Goal: Task Accomplishment & Management: Use online tool/utility

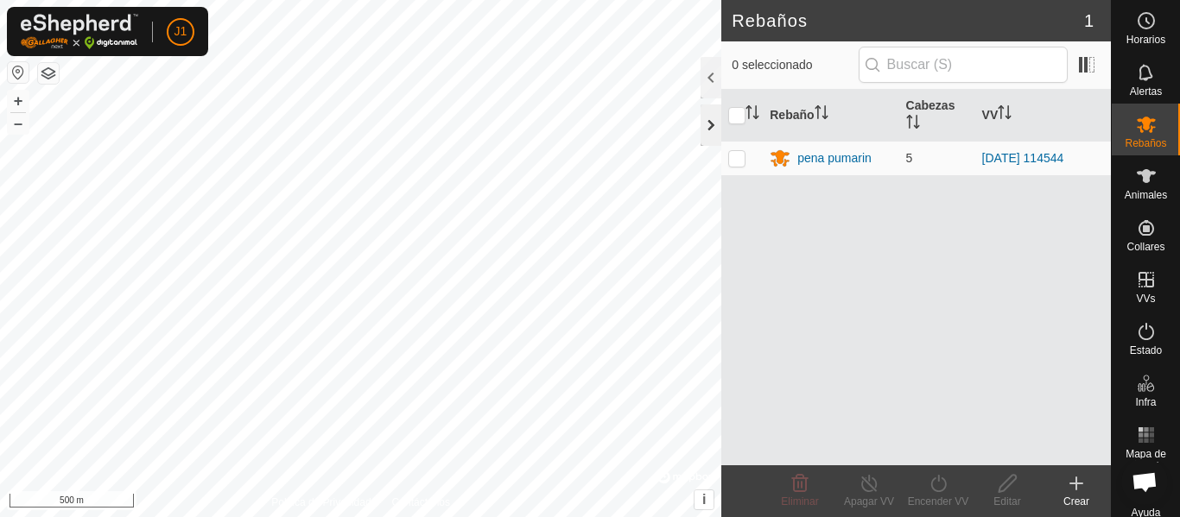
click at [706, 111] on div at bounding box center [710, 124] width 21 height 41
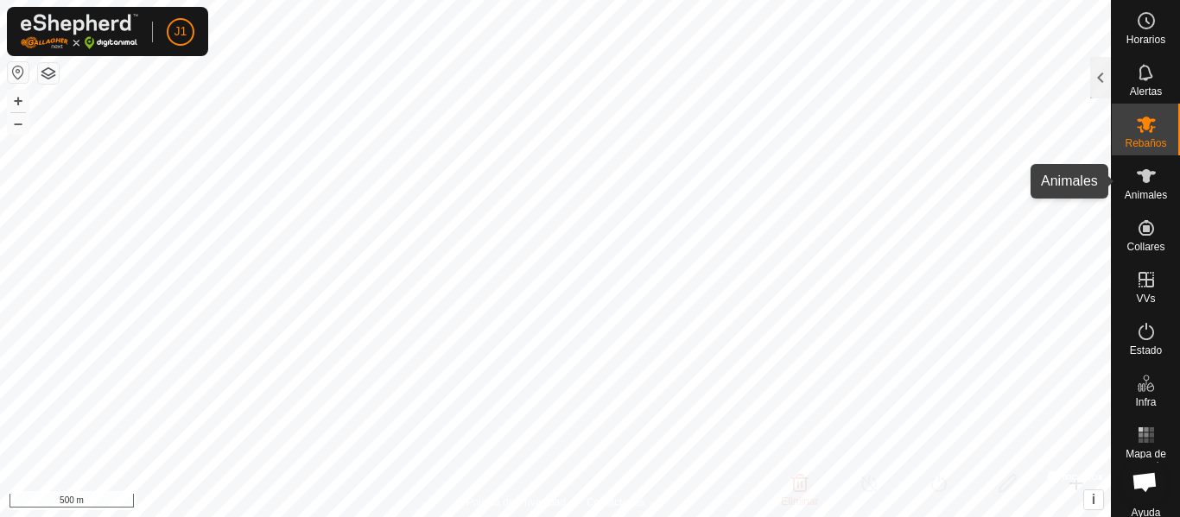
click at [1142, 183] on icon at bounding box center [1146, 176] width 21 height 21
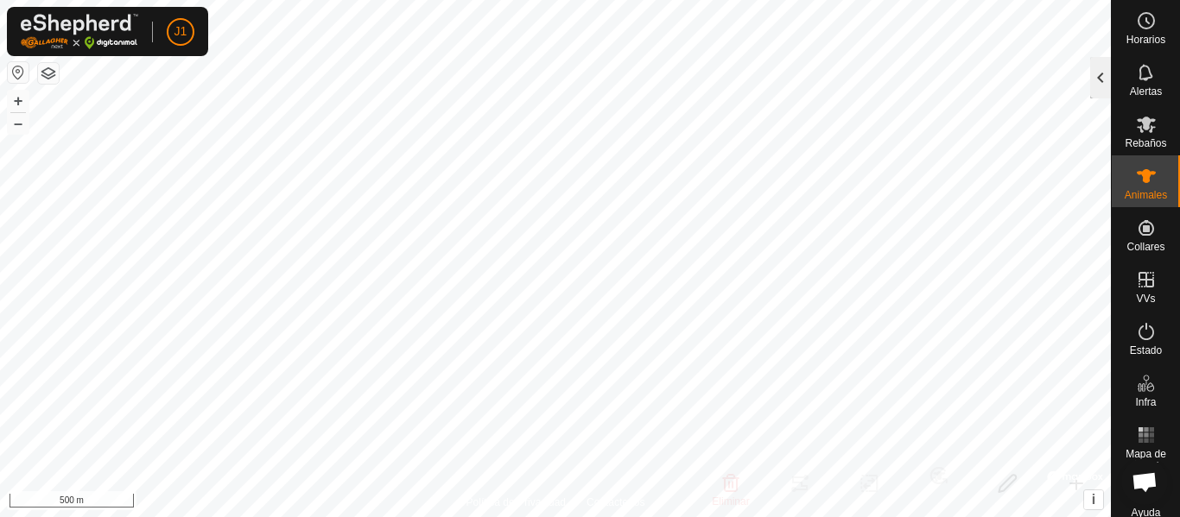
click at [1098, 77] on div at bounding box center [1100, 77] width 21 height 41
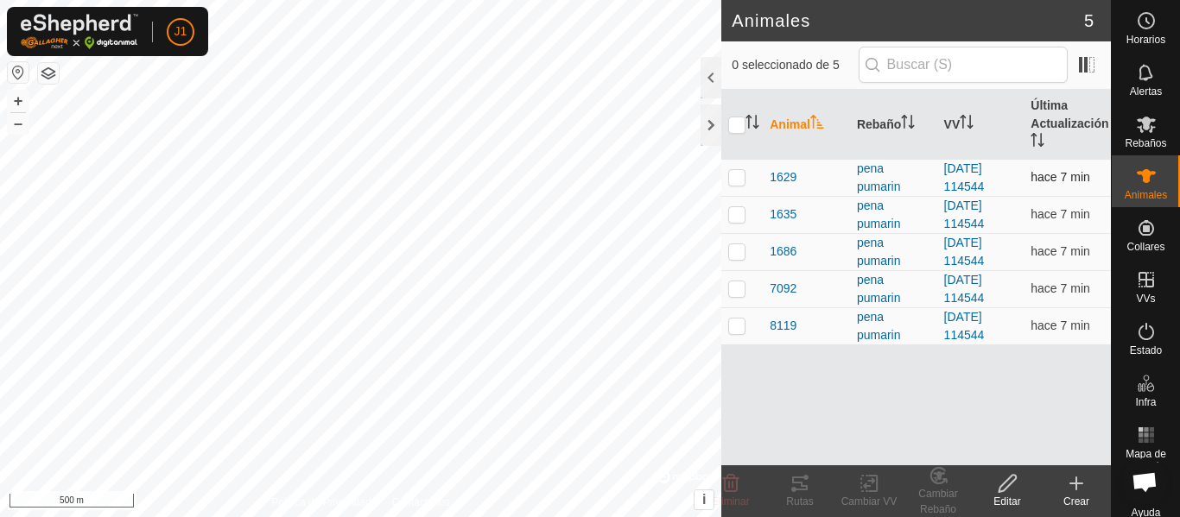
click at [738, 180] on p-checkbox at bounding box center [736, 177] width 17 height 14
checkbox input "true"
click at [800, 487] on icon at bounding box center [799, 483] width 21 height 21
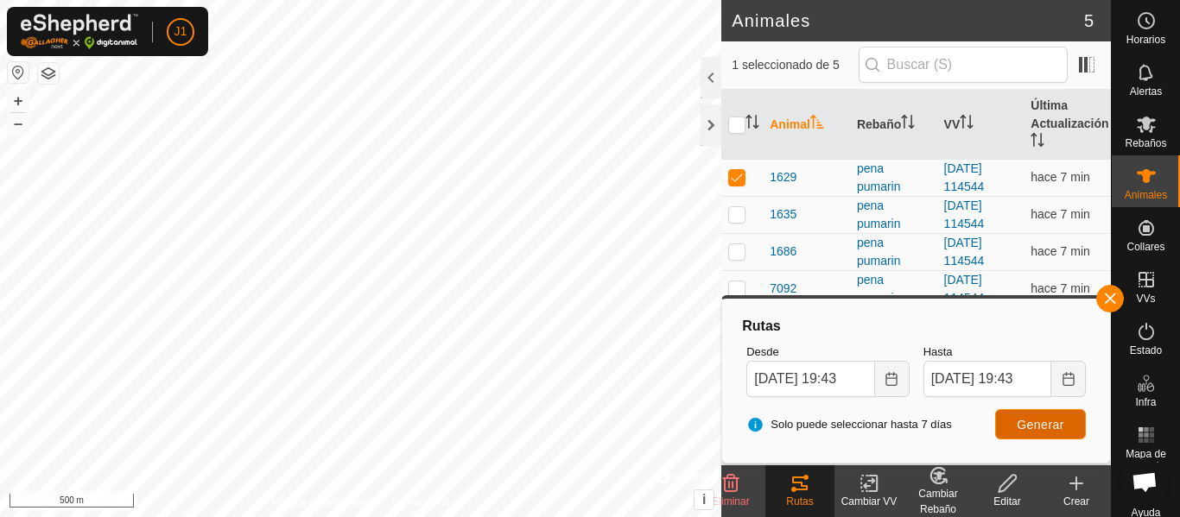
click at [1029, 427] on span "Generar" at bounding box center [1039, 425] width 47 height 14
click at [1036, 424] on span "Generar" at bounding box center [1039, 425] width 47 height 14
click at [876, 184] on div "pena pumarin" at bounding box center [893, 178] width 73 height 36
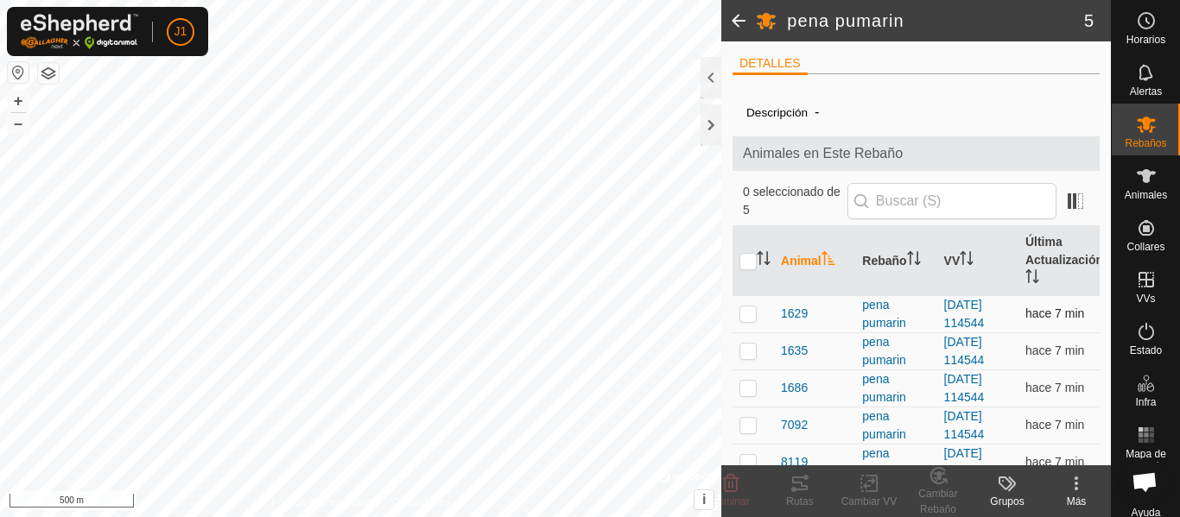
click at [737, 312] on td at bounding box center [752, 313] width 41 height 37
checkbox input "true"
click at [797, 489] on icon at bounding box center [800, 484] width 16 height 14
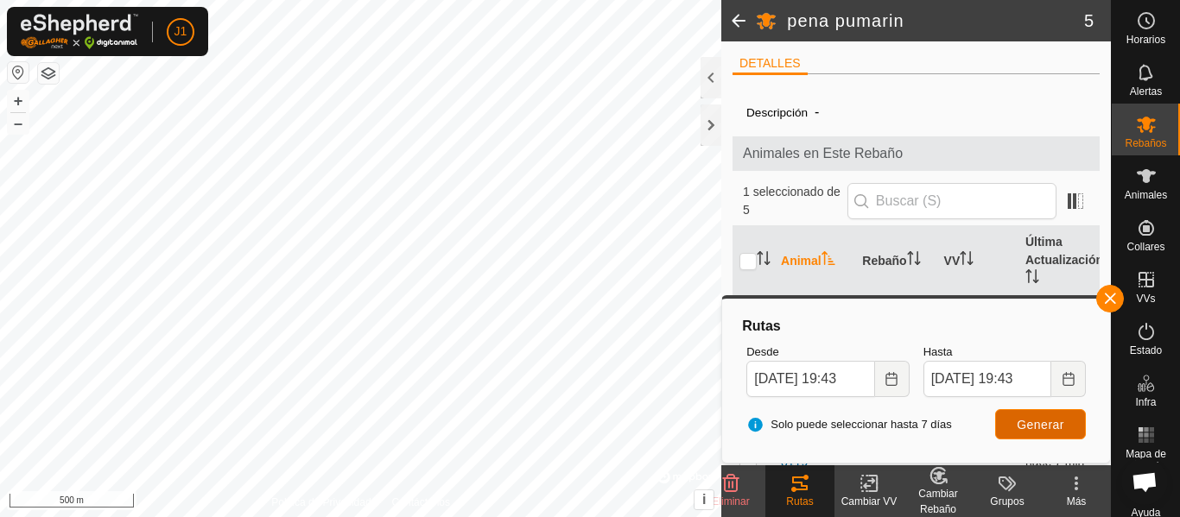
click at [1035, 425] on span "Generar" at bounding box center [1039, 425] width 47 height 14
click at [885, 374] on icon "Choose Date" at bounding box center [891, 379] width 14 height 14
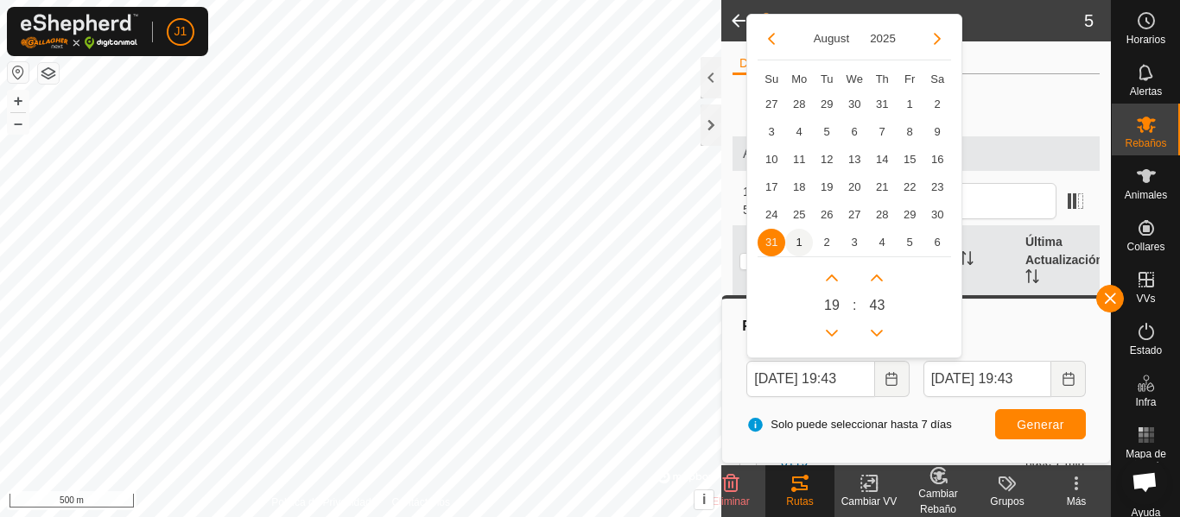
click at [800, 244] on span "1" at bounding box center [799, 243] width 28 height 28
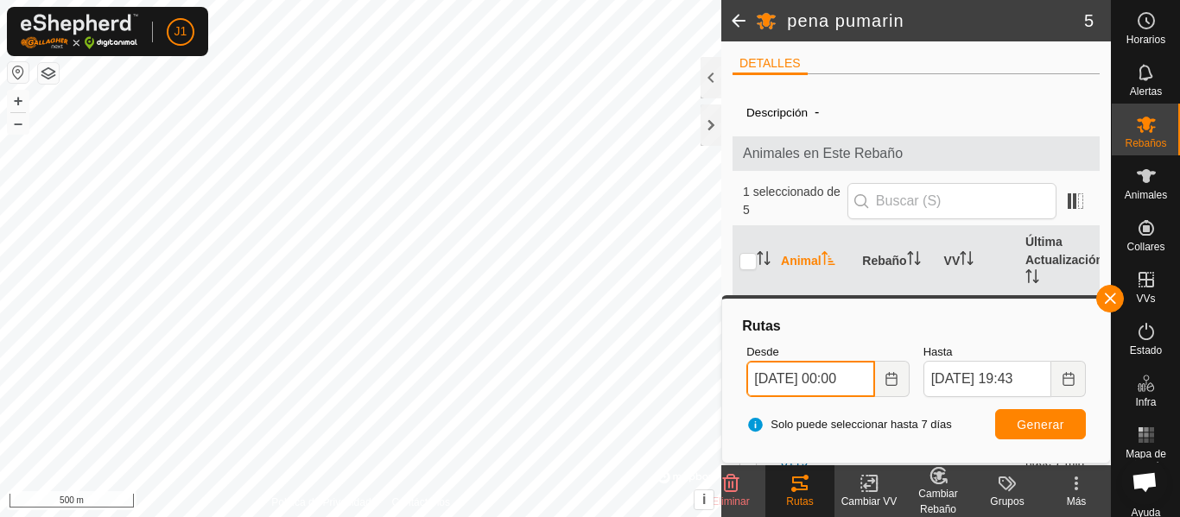
scroll to position [0, 8]
type input "[DATE] 00:00"
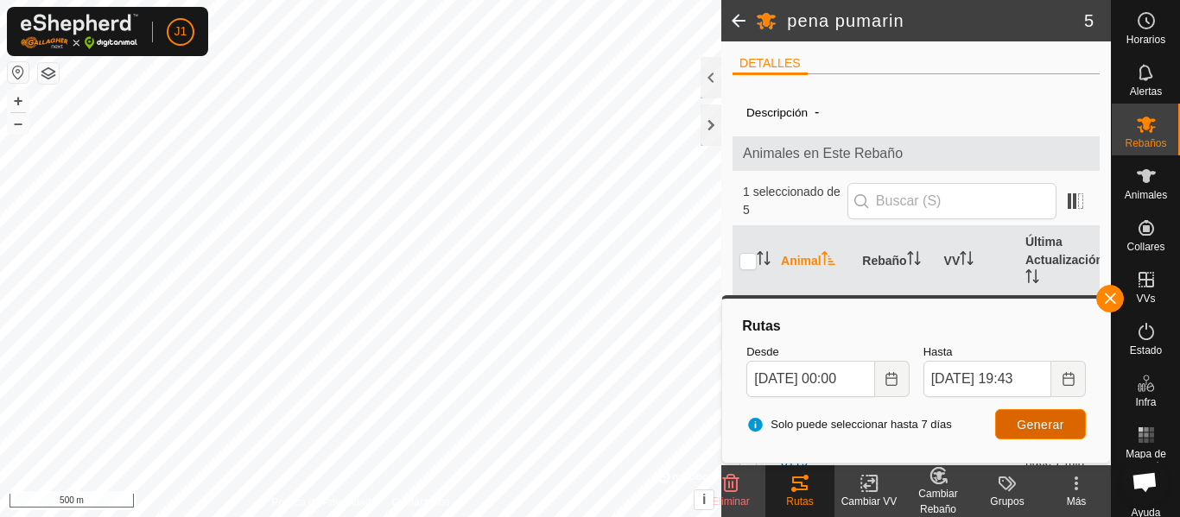
click at [1035, 421] on span "Generar" at bounding box center [1039, 425] width 47 height 14
click at [707, 127] on div at bounding box center [710, 124] width 21 height 41
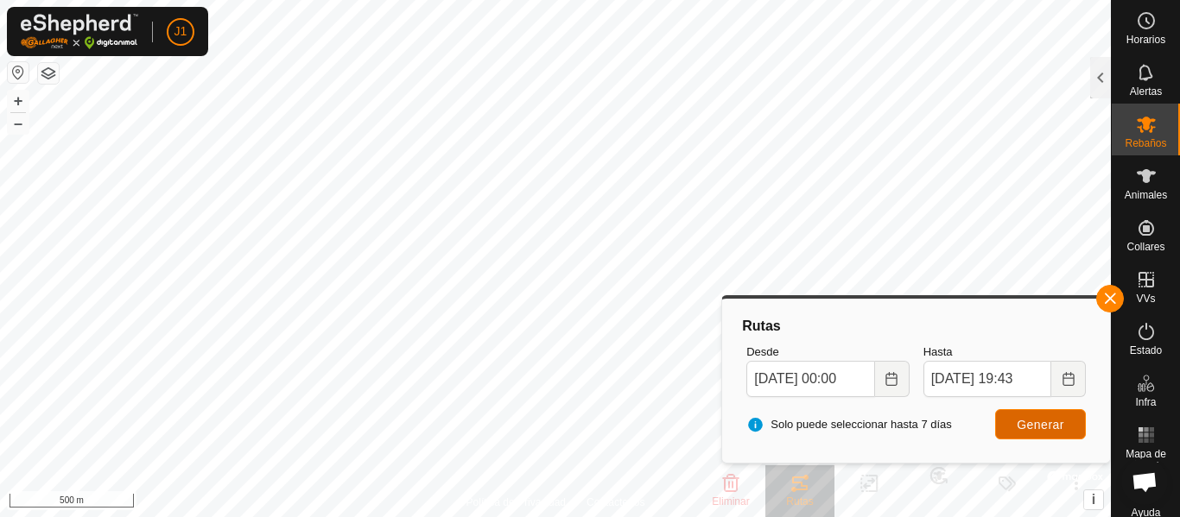
click at [1029, 427] on span "Generar" at bounding box center [1039, 425] width 47 height 14
click at [1113, 298] on button "button" at bounding box center [1110, 299] width 28 height 28
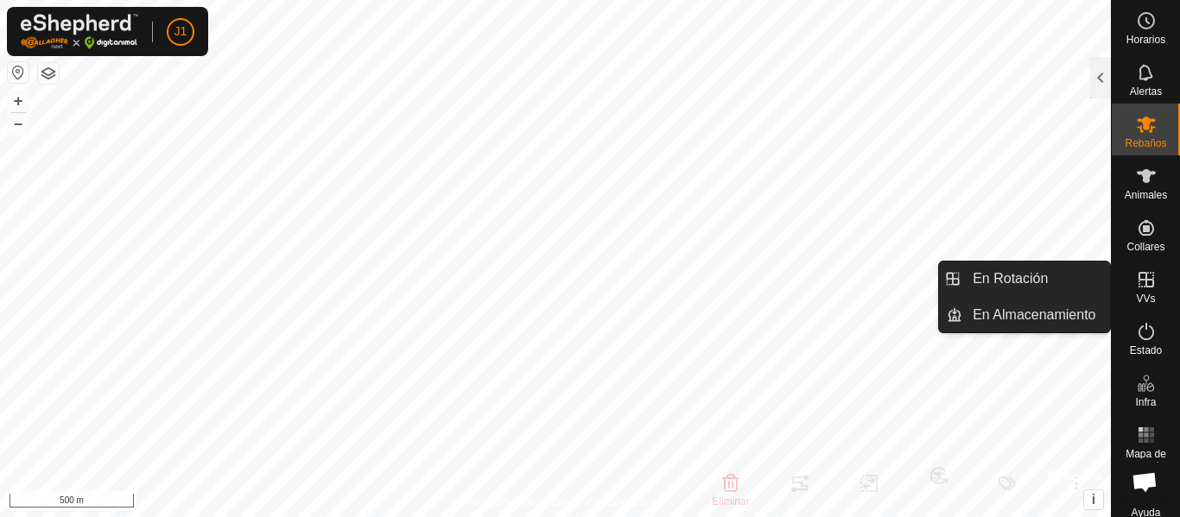
click at [1139, 291] on es-virtualpaddocks-svg-icon at bounding box center [1145, 280] width 31 height 28
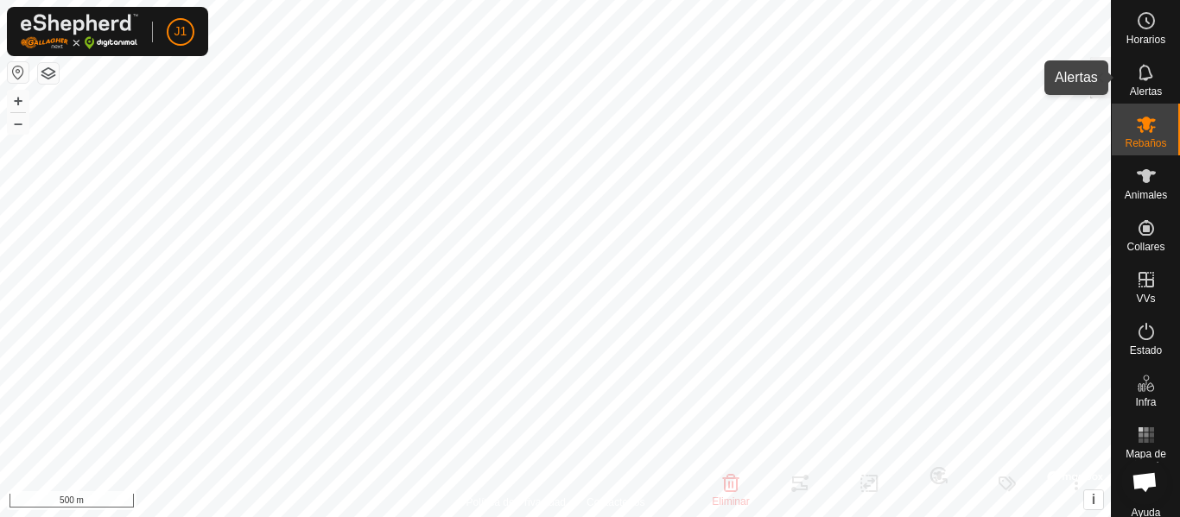
click at [1136, 80] on icon at bounding box center [1146, 72] width 21 height 21
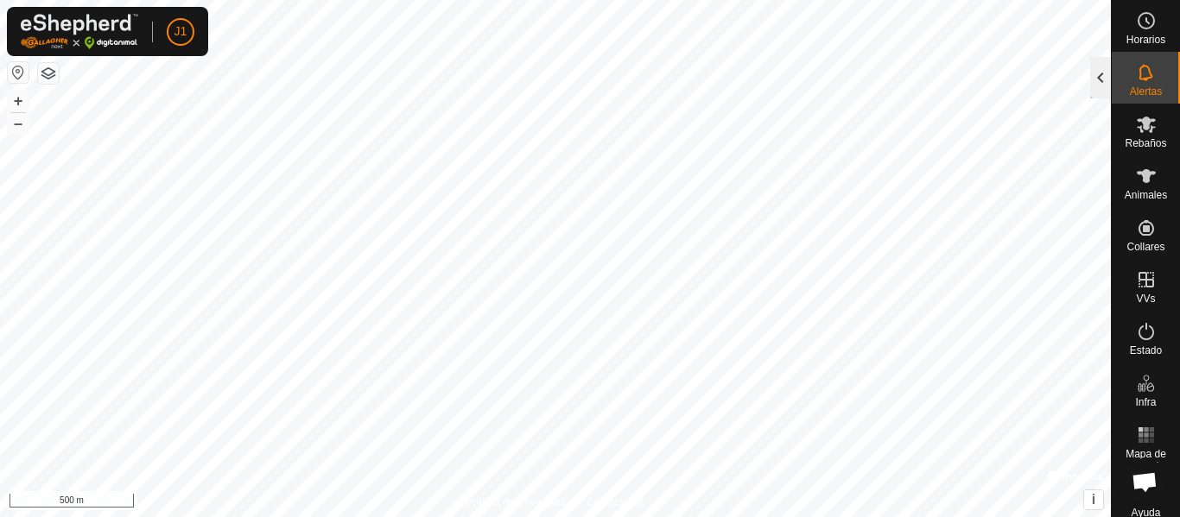
click at [1095, 74] on div at bounding box center [1100, 77] width 21 height 41
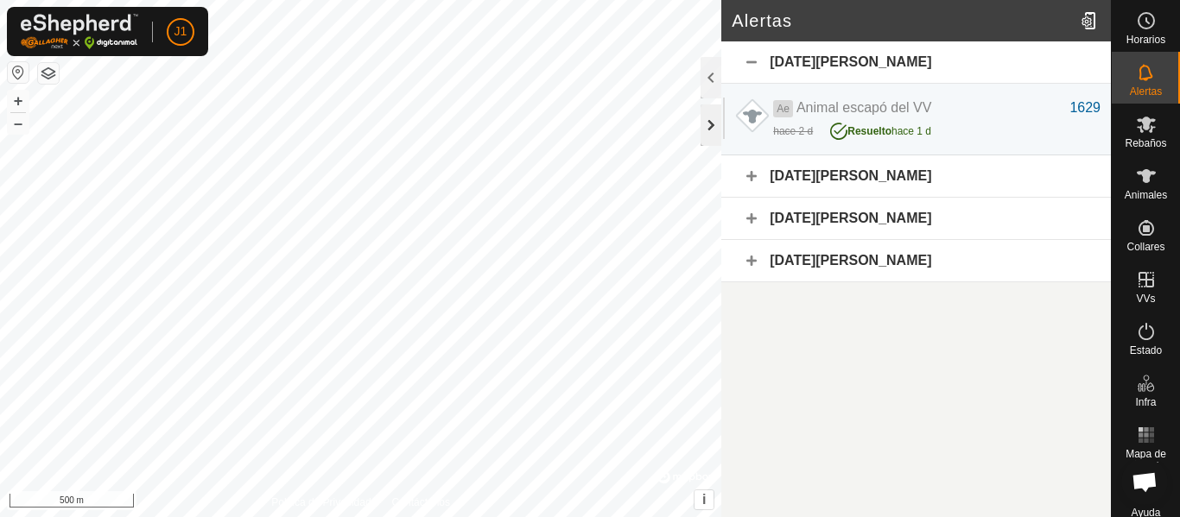
click at [712, 124] on div at bounding box center [710, 124] width 21 height 41
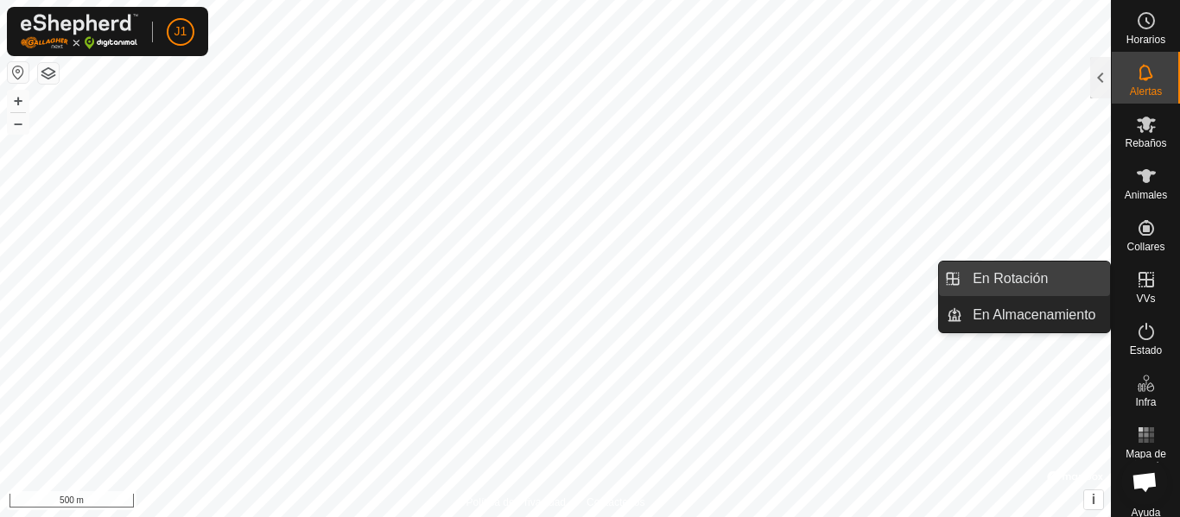
click at [1004, 277] on link "En Rotación" at bounding box center [1036, 279] width 148 height 35
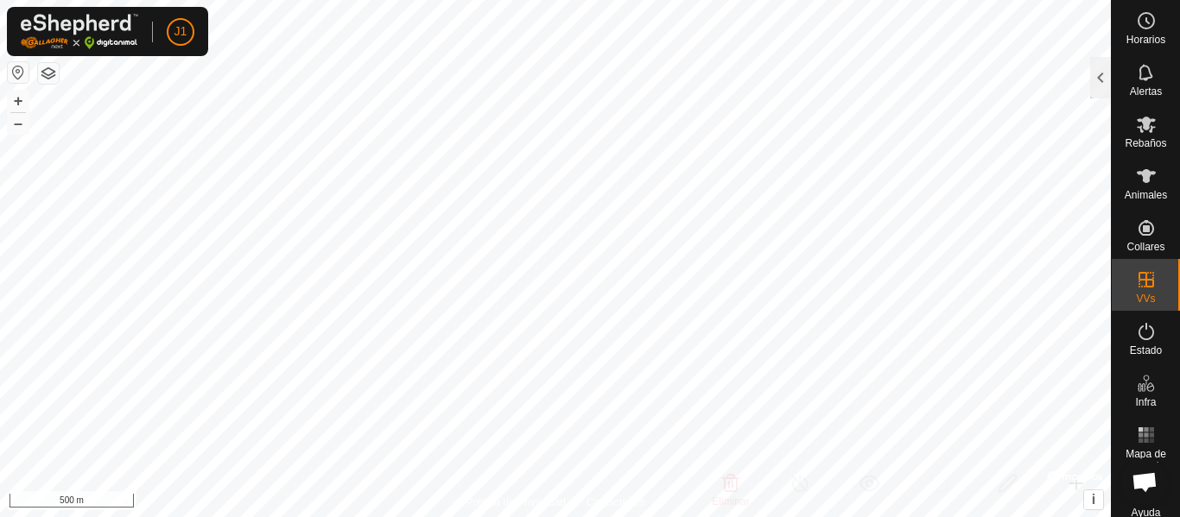
click at [488, 516] on html "J1 Horarios Alertas Rebaños Animales Collares VVs Estado Infra Mapa de Calor Ay…" at bounding box center [590, 258] width 1180 height 517
click at [834, 0] on html "J1 Horarios Alertas Rebaños Animales Collares VVs Estado Infra Mapa de Calor Ay…" at bounding box center [590, 258] width 1180 height 517
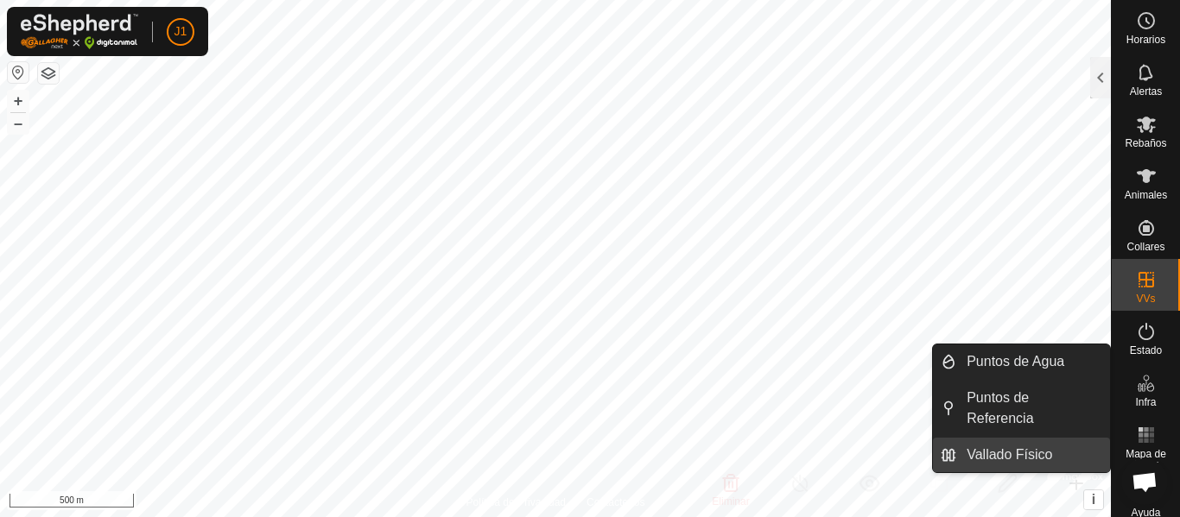
click at [985, 453] on link "Vallado Físico" at bounding box center [1033, 455] width 154 height 35
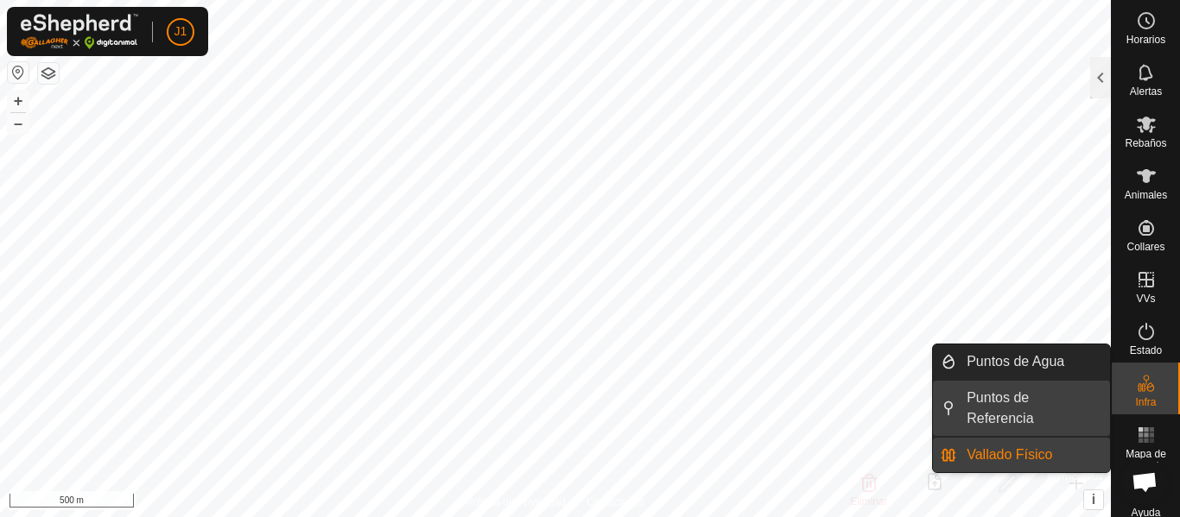
click at [995, 396] on link "Puntos de Referencia" at bounding box center [1033, 408] width 154 height 55
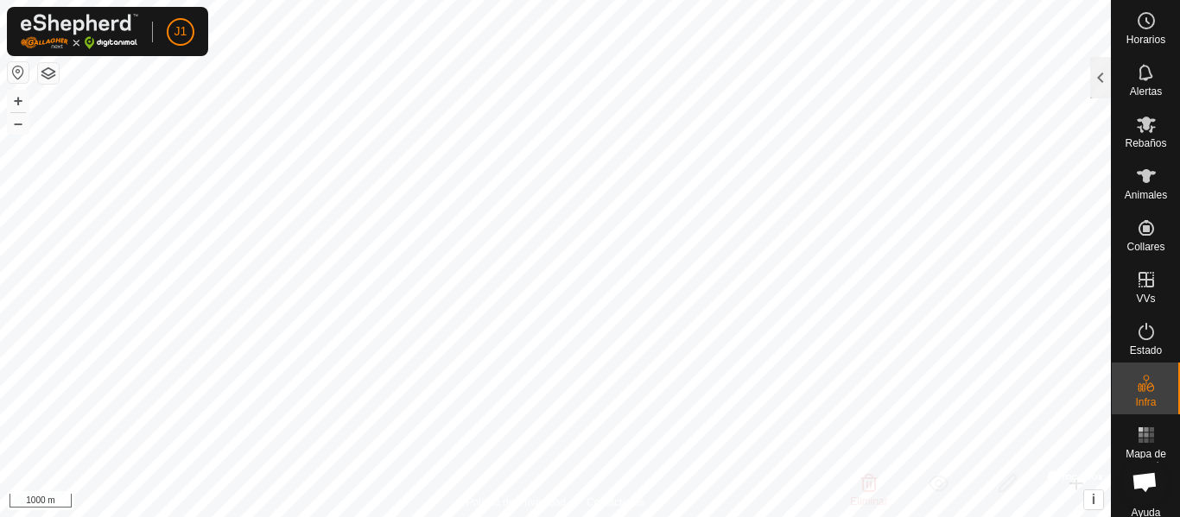
click at [703, 516] on html "J1 Horarios Alertas Rebaños Animales Collares VVs Estado Infra Mapa de Calor Ay…" at bounding box center [590, 258] width 1180 height 517
click at [486, 516] on html "J1 Horarios Alertas Rebaños Animales Collares VVs Estado Infra Mapa de Calor Ay…" at bounding box center [590, 258] width 1180 height 517
click at [712, 0] on html "J1 Horarios Alertas Rebaños Animales Collares VVs Estado Infra Mapa de Calor Ay…" at bounding box center [590, 258] width 1180 height 517
click at [923, 0] on html "J1 Horarios Alertas Rebaños Animales Collares VVs Estado Infra Mapa de Calor Ay…" at bounding box center [590, 258] width 1180 height 517
click at [1143, 183] on icon at bounding box center [1146, 176] width 21 height 21
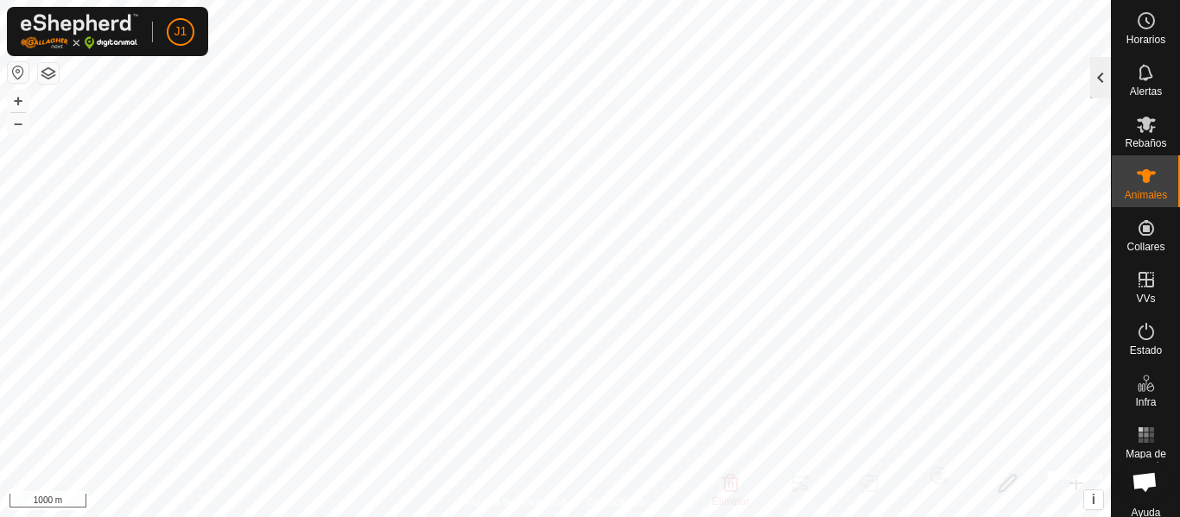
click at [1100, 81] on div at bounding box center [1100, 77] width 21 height 41
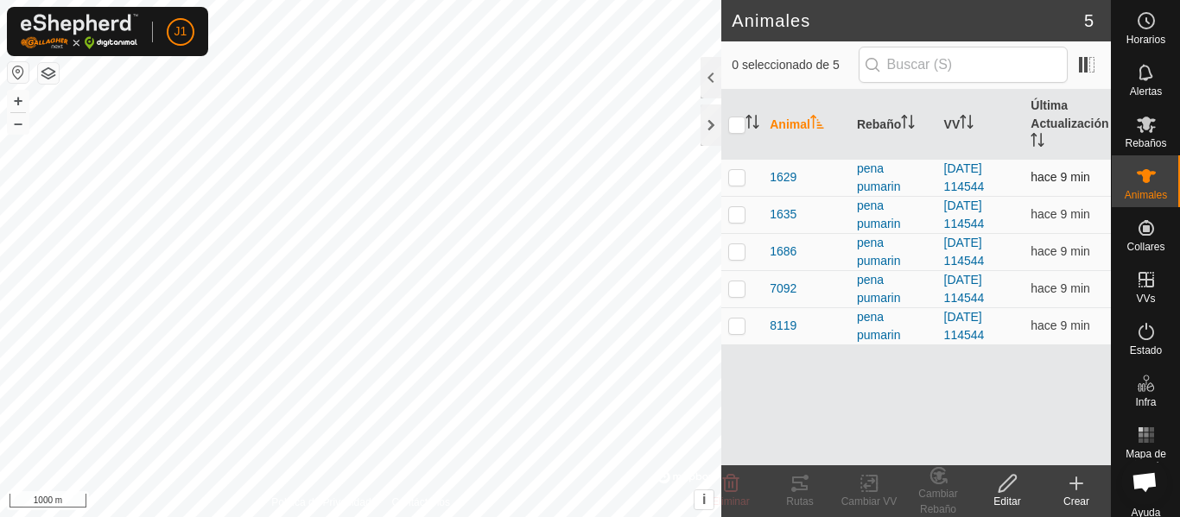
click at [732, 177] on p-checkbox at bounding box center [736, 177] width 17 height 14
checkbox input "true"
click at [804, 486] on icon at bounding box center [800, 484] width 16 height 14
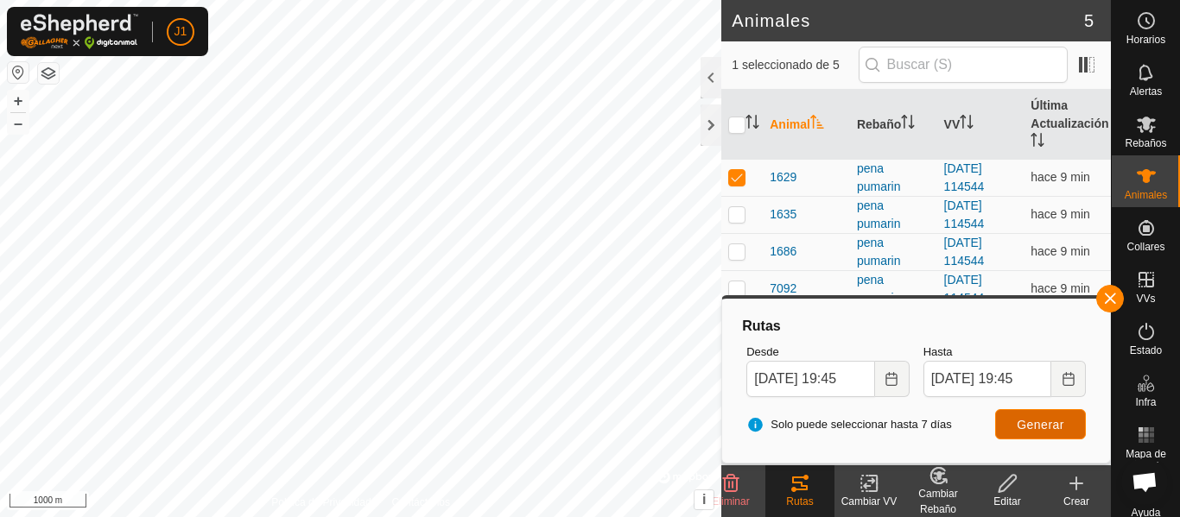
click at [1033, 427] on span "Generar" at bounding box center [1039, 425] width 47 height 14
click at [700, 130] on div at bounding box center [710, 124] width 21 height 41
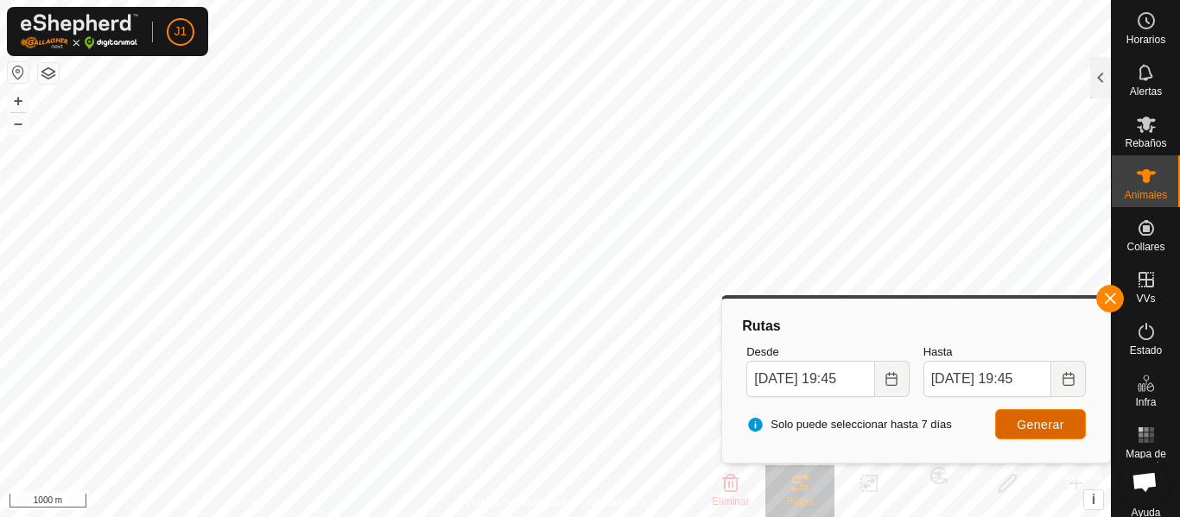
click at [1021, 427] on span "Generar" at bounding box center [1039, 425] width 47 height 14
click at [1140, 135] on es-mob-svg-icon at bounding box center [1145, 125] width 31 height 28
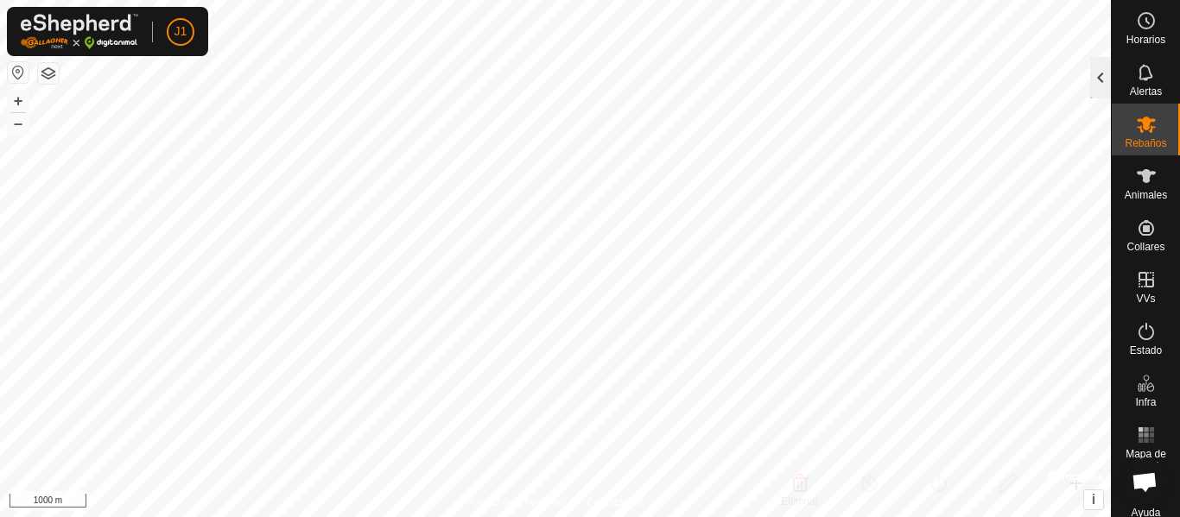
click at [1104, 76] on div at bounding box center [1100, 77] width 21 height 41
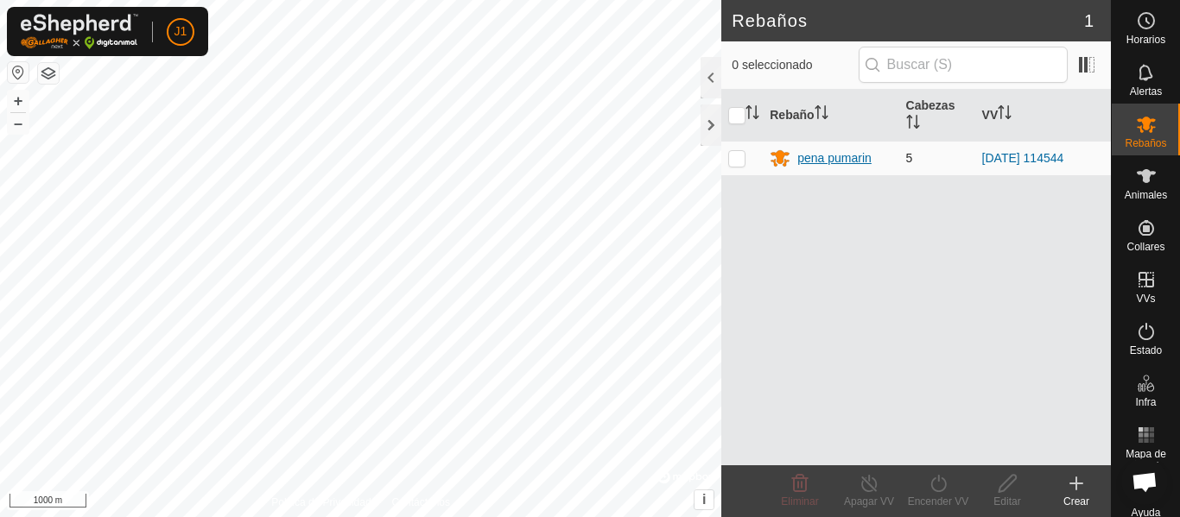
click at [825, 162] on div "pena pumarin" at bounding box center [834, 158] width 74 height 18
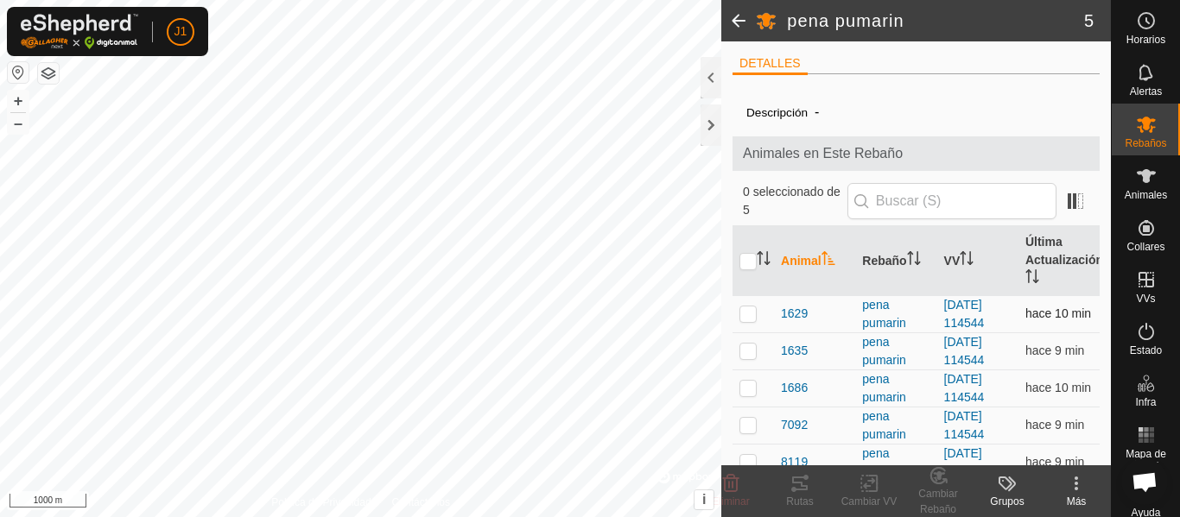
click at [754, 315] on p-checkbox at bounding box center [747, 314] width 17 height 14
checkbox input "true"
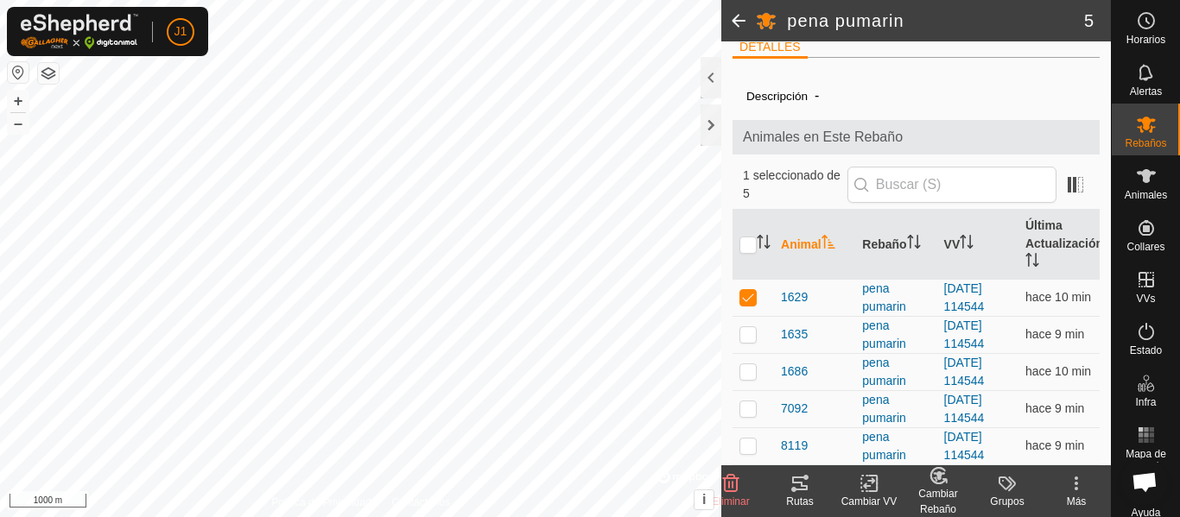
click at [1075, 485] on icon at bounding box center [1076, 483] width 21 height 21
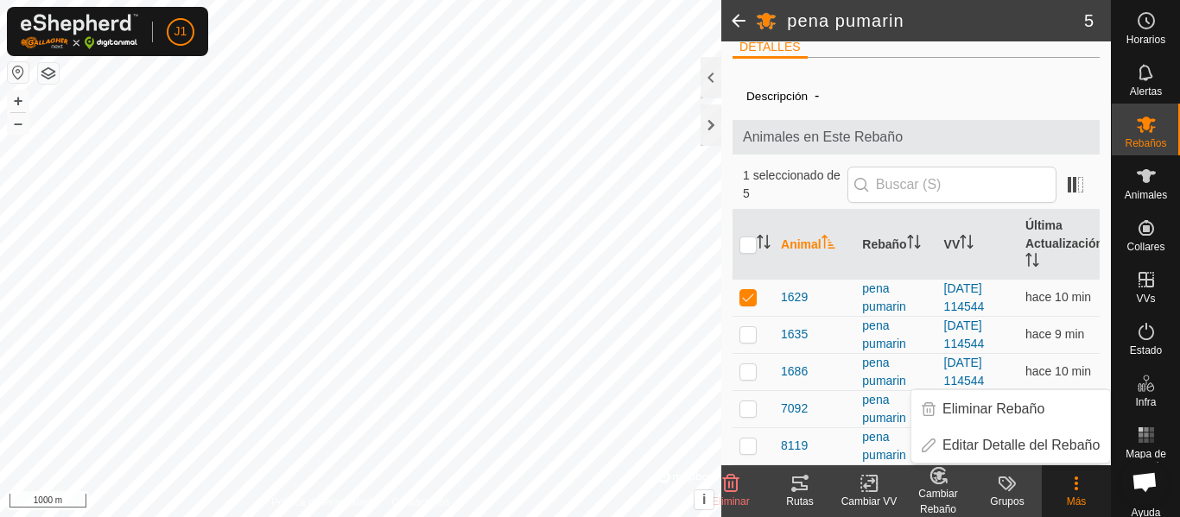
click at [1075, 485] on icon at bounding box center [1076, 483] width 21 height 21
click at [870, 484] on icon at bounding box center [869, 483] width 22 height 21
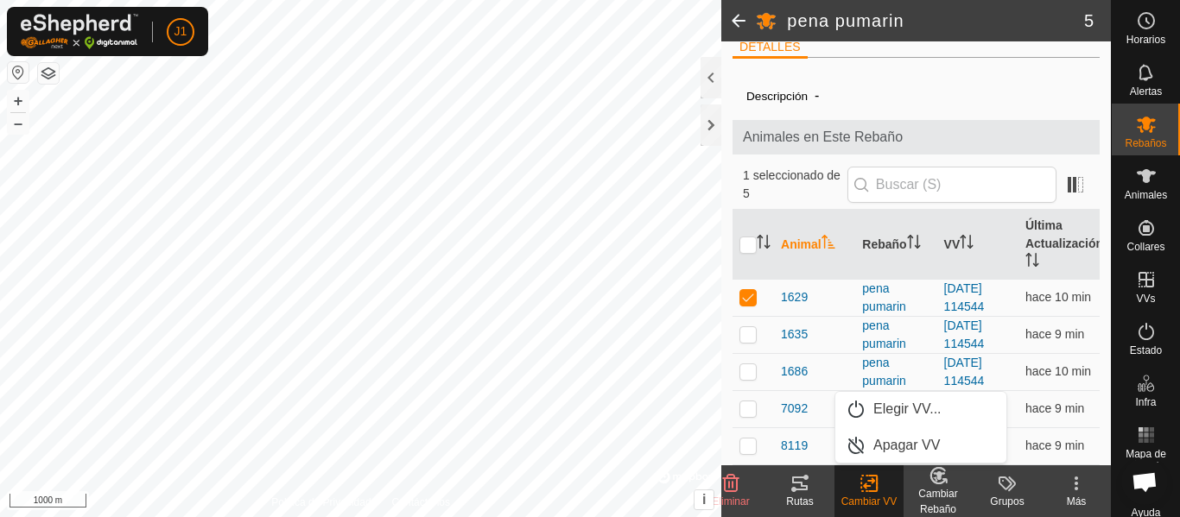
click at [796, 487] on icon at bounding box center [799, 483] width 21 height 21
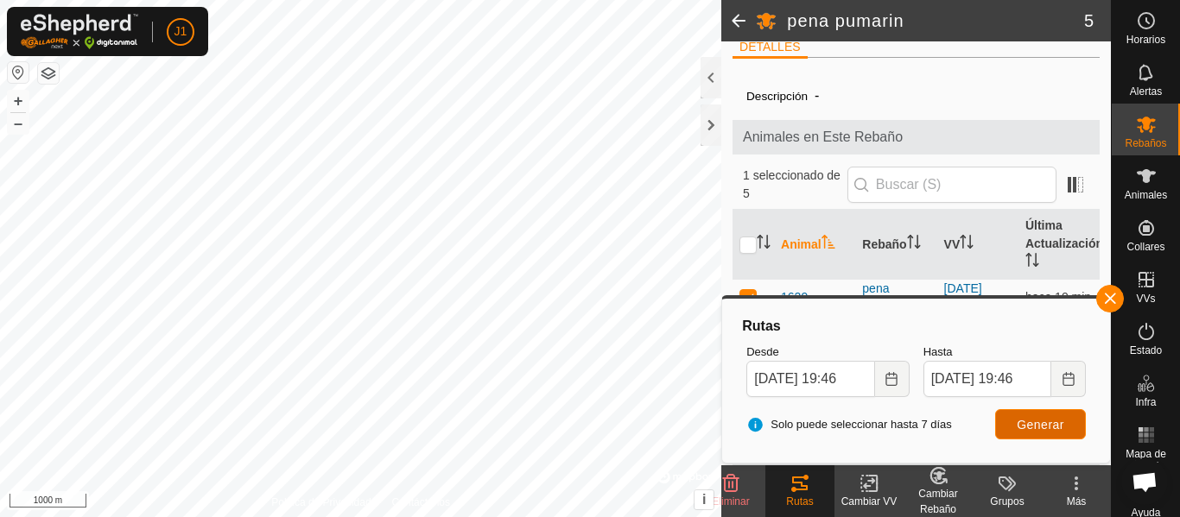
click at [1034, 429] on span "Generar" at bounding box center [1039, 425] width 47 height 14
click at [712, 123] on div at bounding box center [710, 124] width 21 height 41
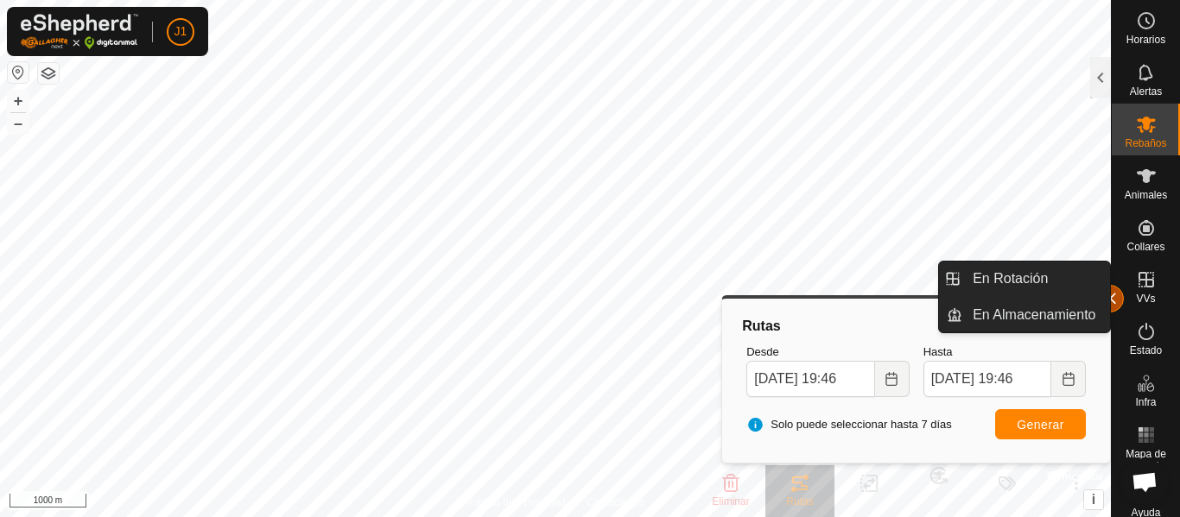
click at [1110, 289] on button "button" at bounding box center [1110, 299] width 28 height 28
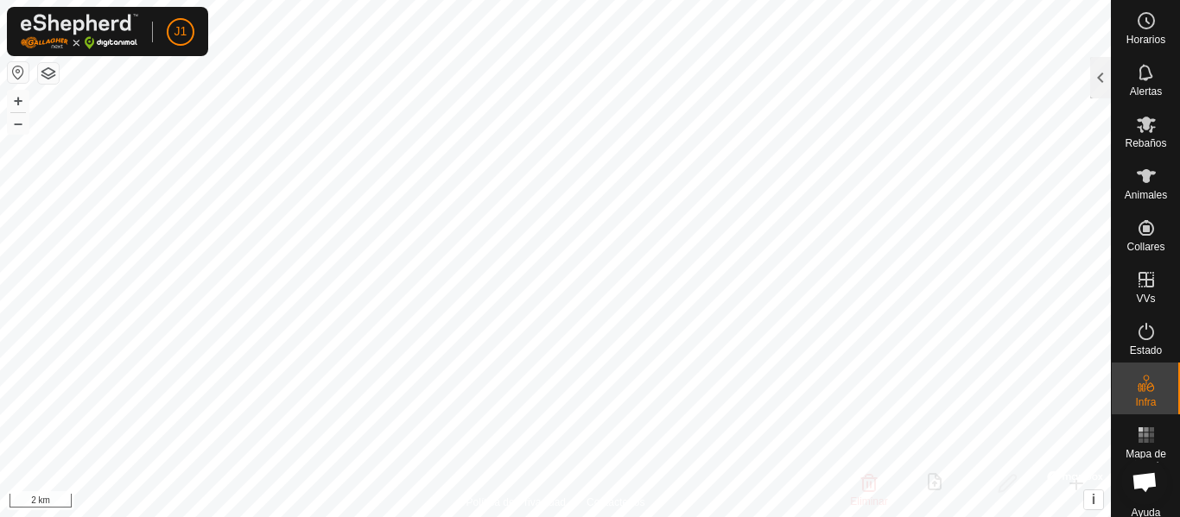
click at [492, 0] on html "J1 Horarios Alertas Rebaños Animales Collares VVs Estado Infra Mapa de Calor Ay…" at bounding box center [590, 258] width 1180 height 517
click at [1138, 178] on icon at bounding box center [1145, 176] width 19 height 14
click at [1097, 85] on div at bounding box center [1100, 77] width 21 height 41
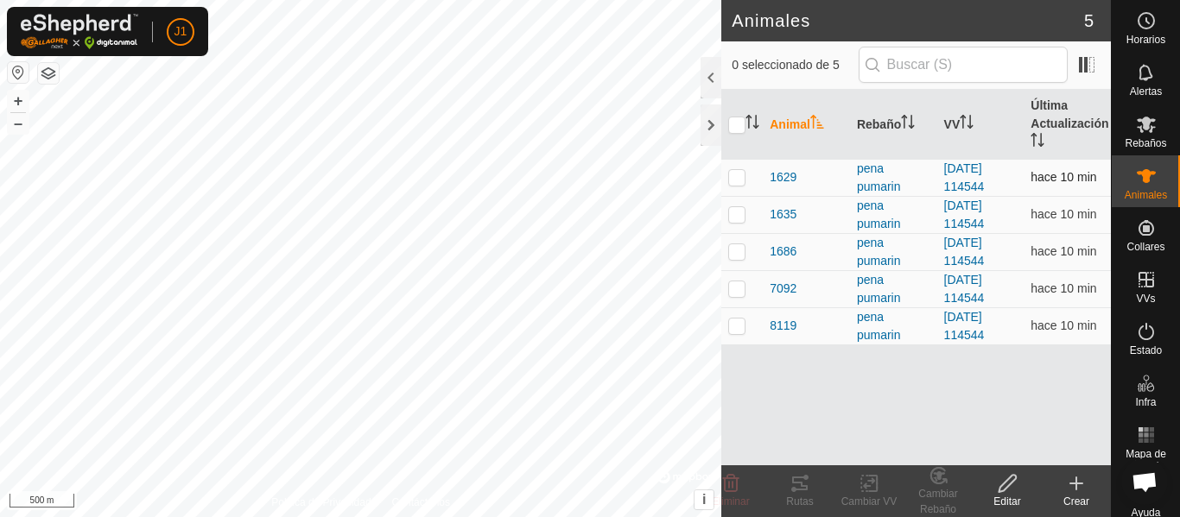
click at [740, 183] on p-checkbox at bounding box center [736, 177] width 17 height 14
checkbox input "true"
click at [801, 486] on icon at bounding box center [800, 484] width 16 height 14
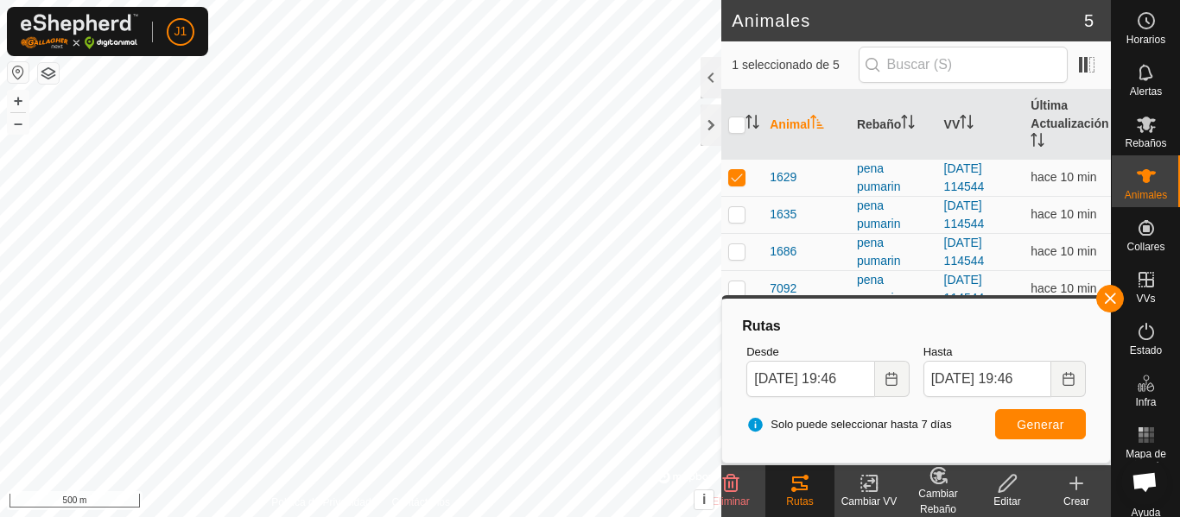
click at [794, 358] on body "J1 Horarios Alertas Rebaños Animales Collares VVs Estado Infra Mapa de Calor Ay…" at bounding box center [590, 258] width 1180 height 517
click at [712, 125] on div at bounding box center [710, 124] width 21 height 41
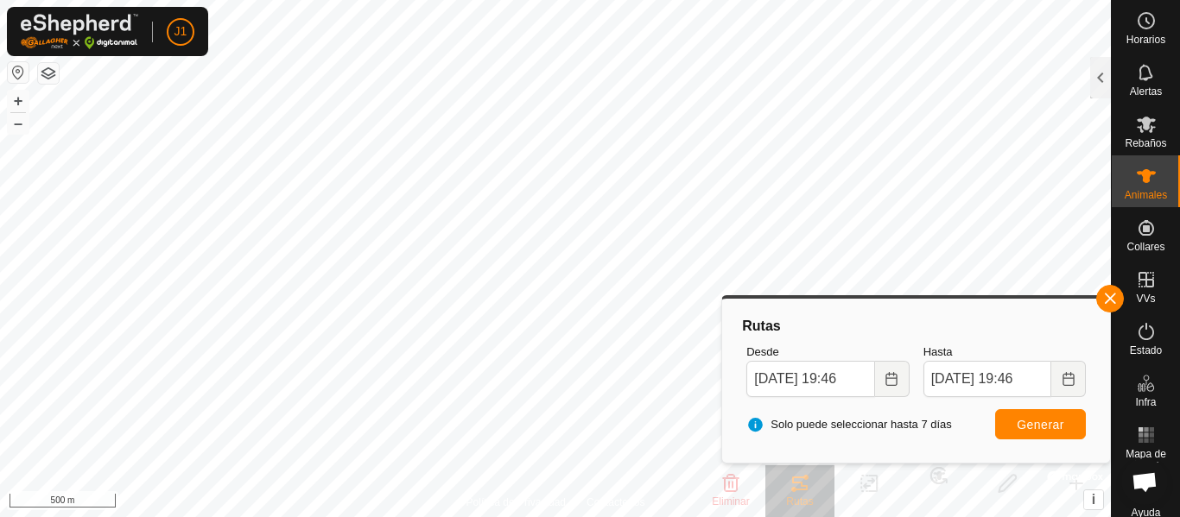
click at [659, 0] on html "J1 Horarios Alertas Rebaños Animales Collares VVs Estado Infra Mapa de Calor Ay…" at bounding box center [590, 258] width 1180 height 517
click at [1121, 297] on button "button" at bounding box center [1110, 299] width 28 height 28
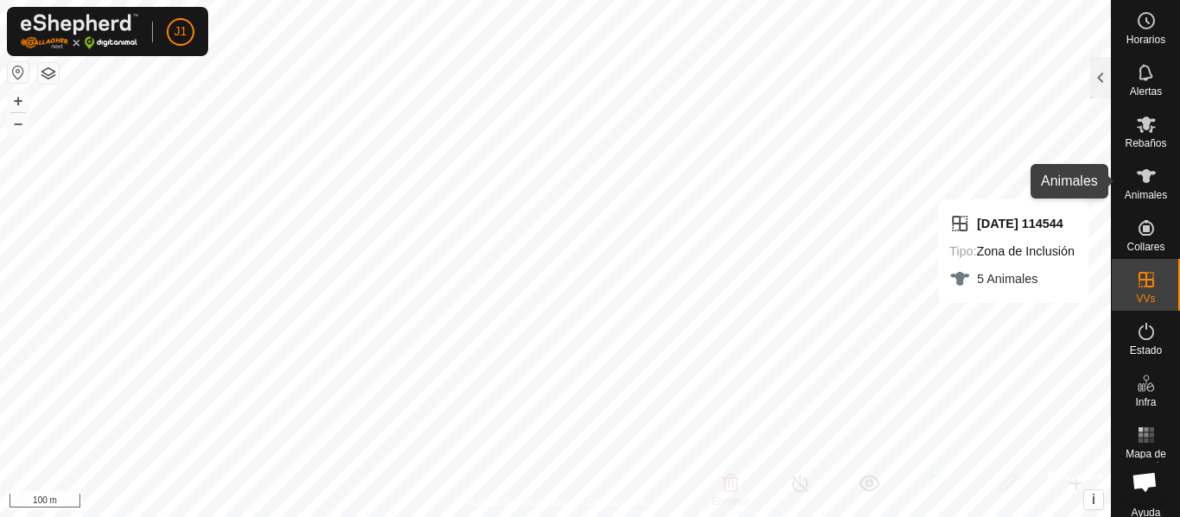
click at [1136, 184] on icon at bounding box center [1146, 176] width 21 height 21
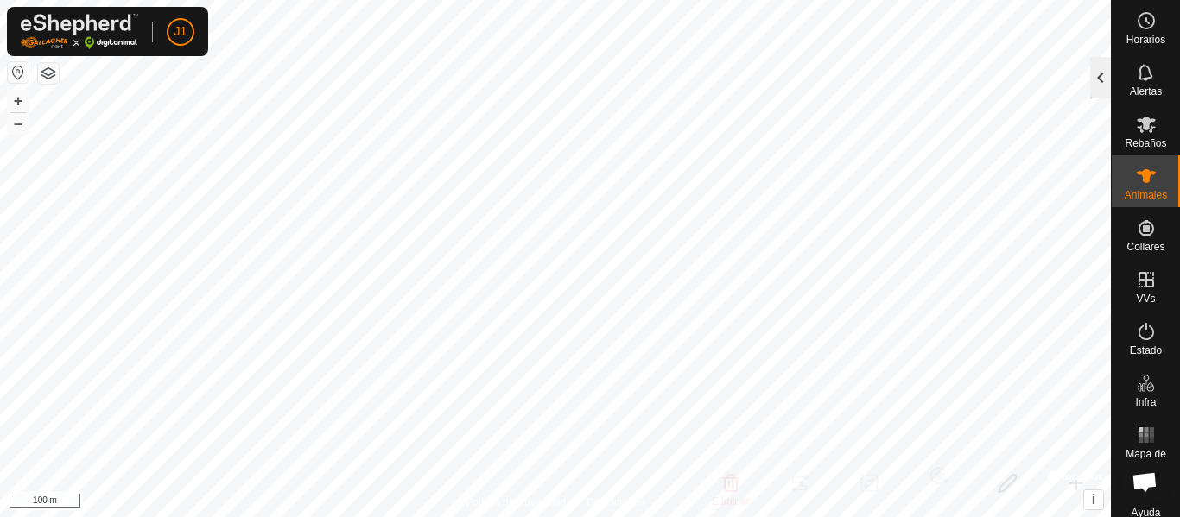
click at [1093, 92] on div at bounding box center [1100, 77] width 21 height 41
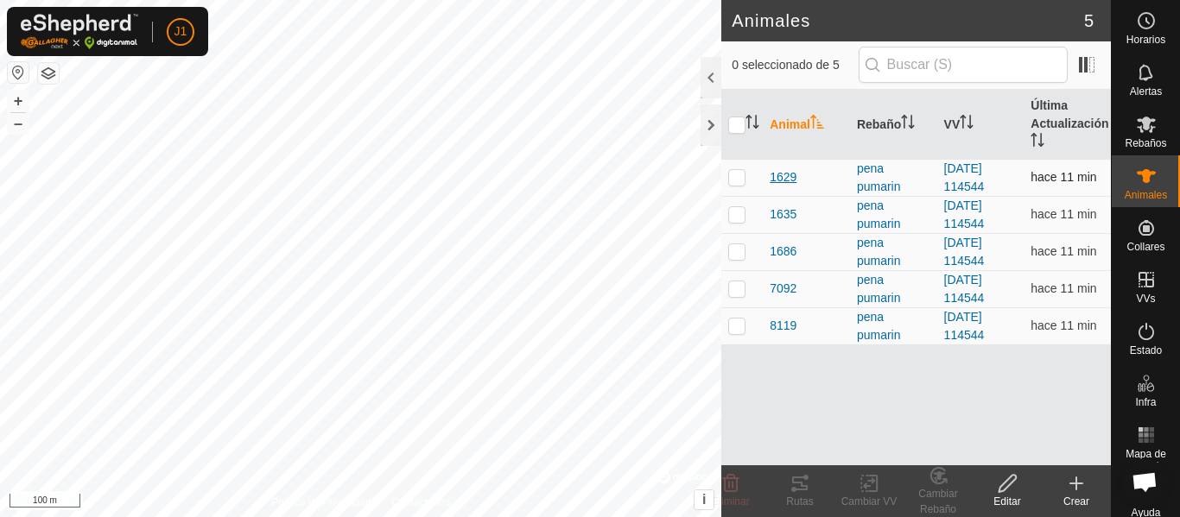
click at [773, 183] on span "1629" at bounding box center [782, 177] width 27 height 18
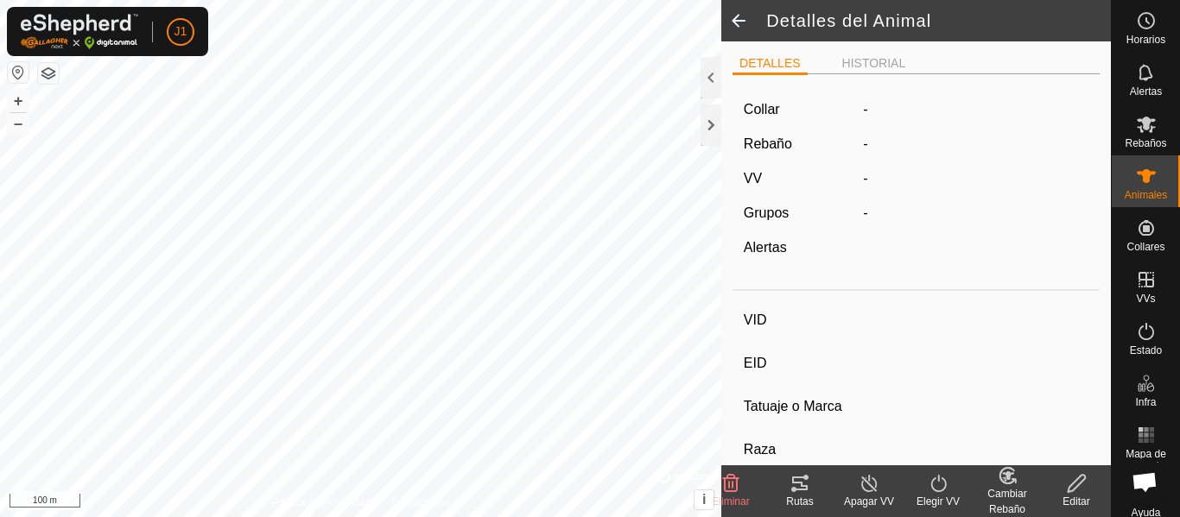
type input "1629"
type input "000080307471629"
type input "FL"
type input "asturiana de la [US_STATE]"
type input "-"
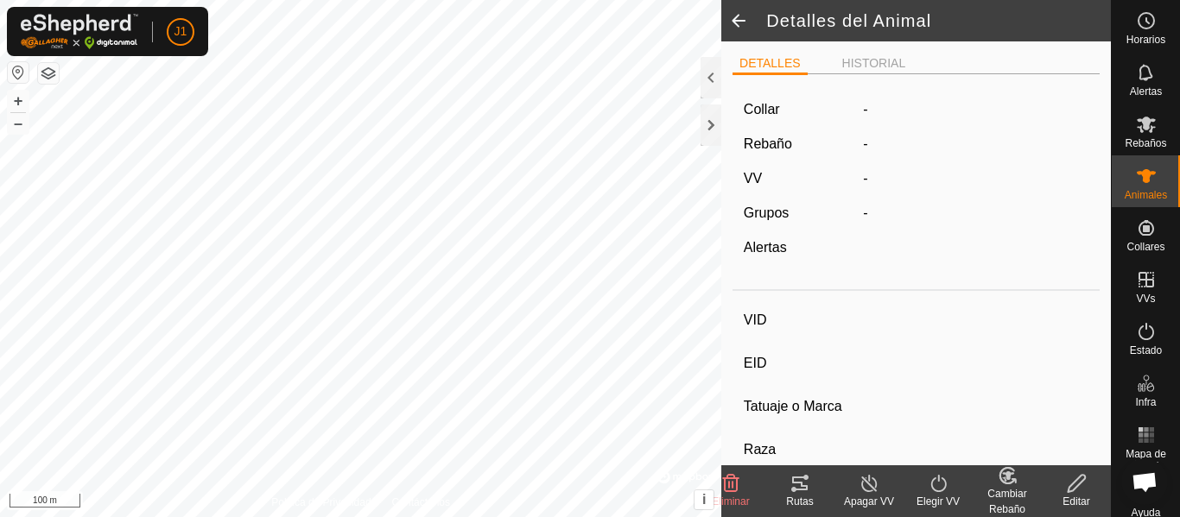
type input "03/2016"
type input "9 years 7 months"
type input "Preñada"
type input "0 kg"
type input "-"
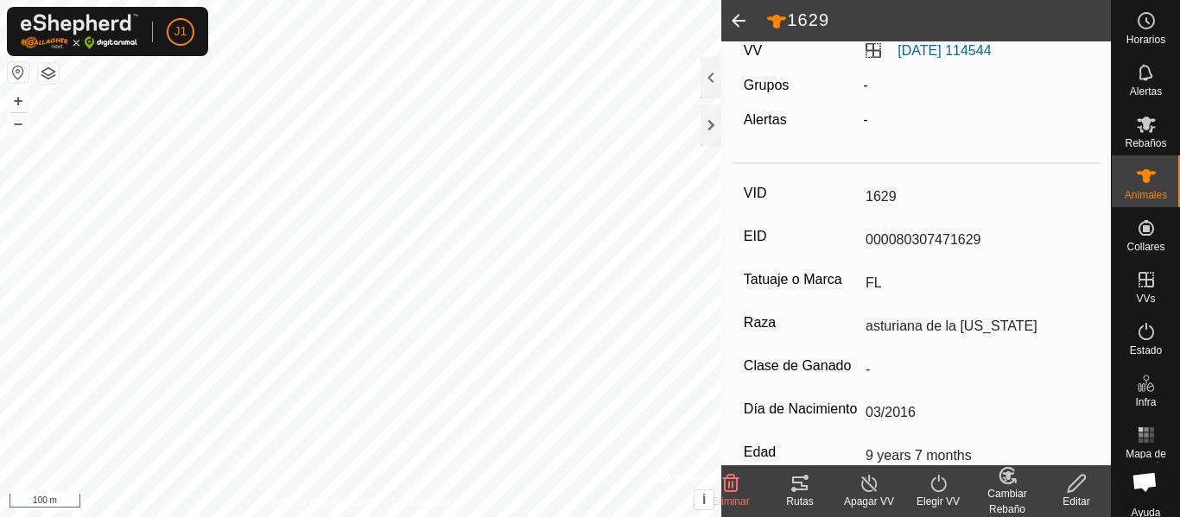
scroll to position [385, 0]
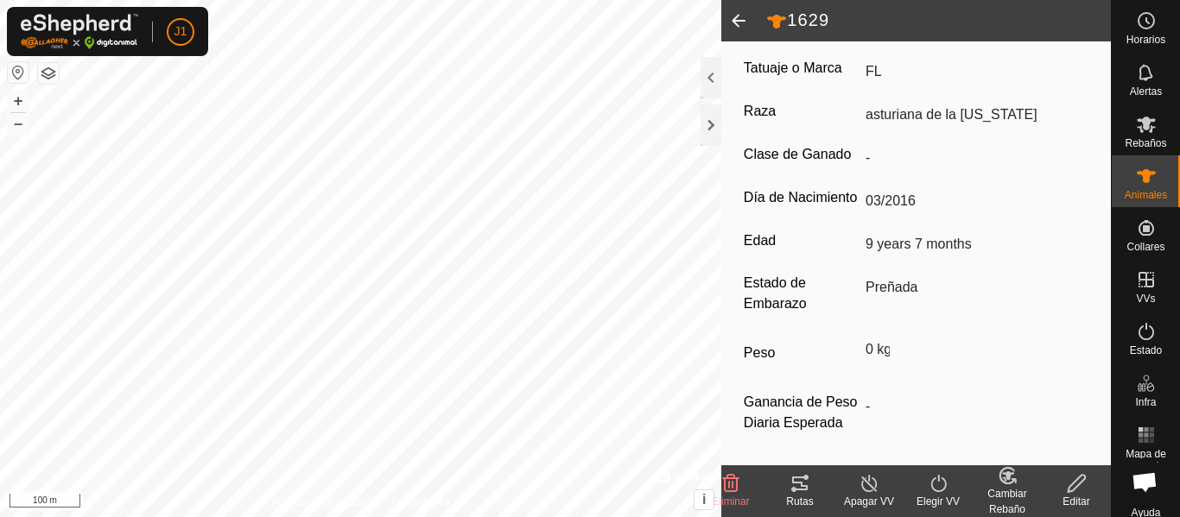
click at [801, 482] on icon at bounding box center [800, 484] width 16 height 14
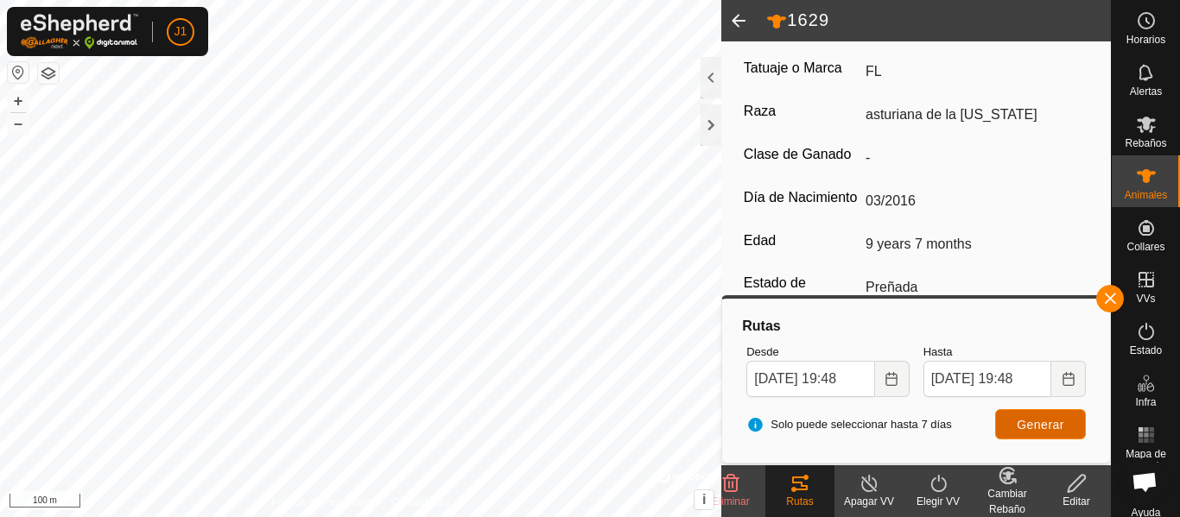
click at [1041, 421] on span "Generar" at bounding box center [1039, 425] width 47 height 14
click at [708, 131] on div at bounding box center [710, 124] width 21 height 41
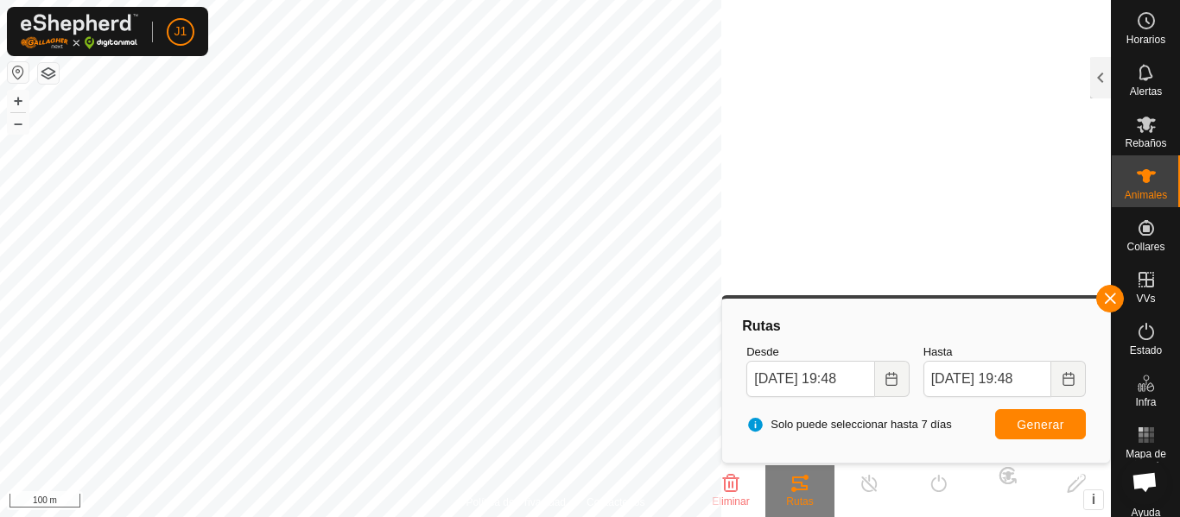
scroll to position [607, 0]
click at [751, 336] on body "J1 Horarios Alertas Rebaños Animales Collares VVs Estado Infra Mapa de Calor Ay…" at bounding box center [590, 258] width 1180 height 517
click at [1051, 429] on span "Generar" at bounding box center [1039, 425] width 47 height 14
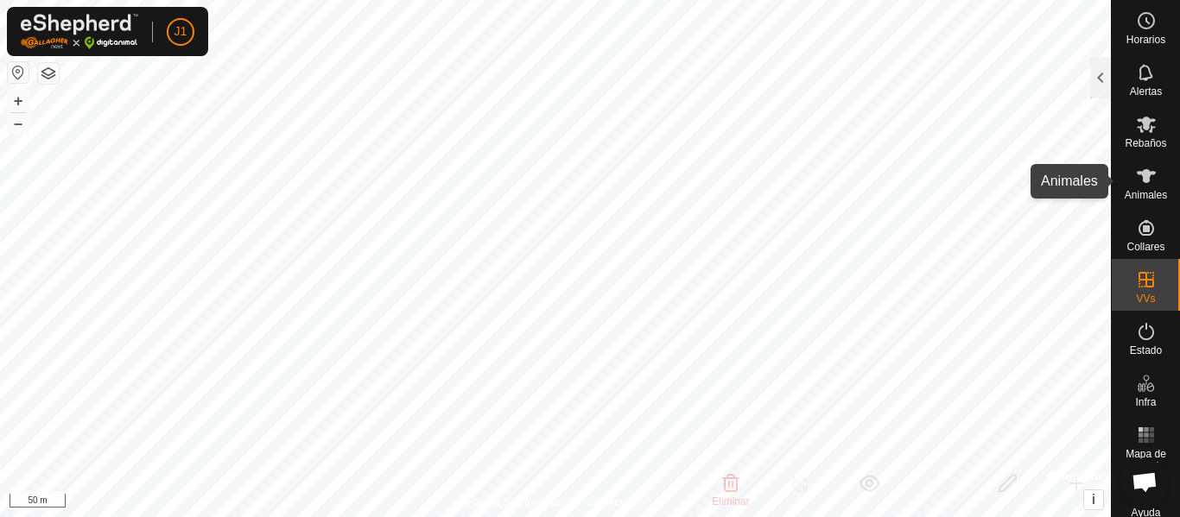
click at [1148, 176] on icon at bounding box center [1146, 176] width 21 height 21
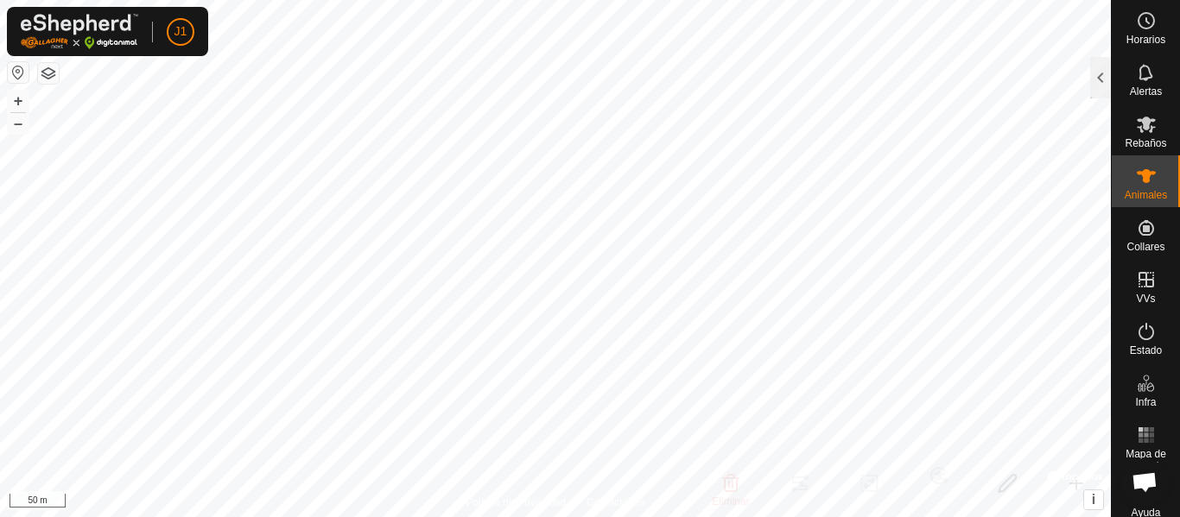
click at [1136, 179] on icon at bounding box center [1146, 176] width 21 height 21
click at [1104, 92] on div at bounding box center [1100, 77] width 21 height 41
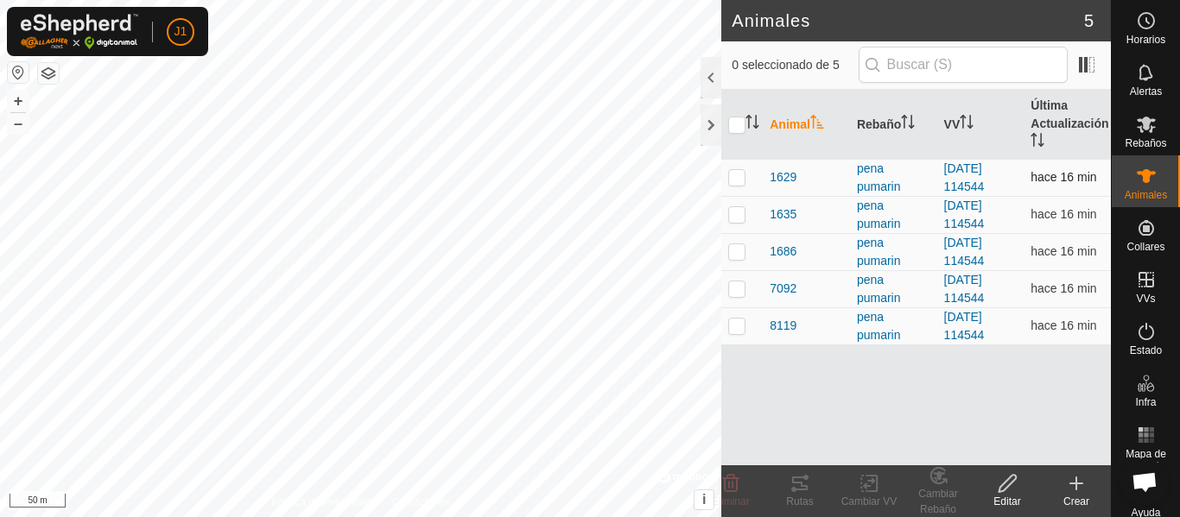
click at [734, 174] on p-checkbox at bounding box center [736, 177] width 17 height 14
checkbox input "true"
click at [796, 487] on icon at bounding box center [799, 483] width 21 height 21
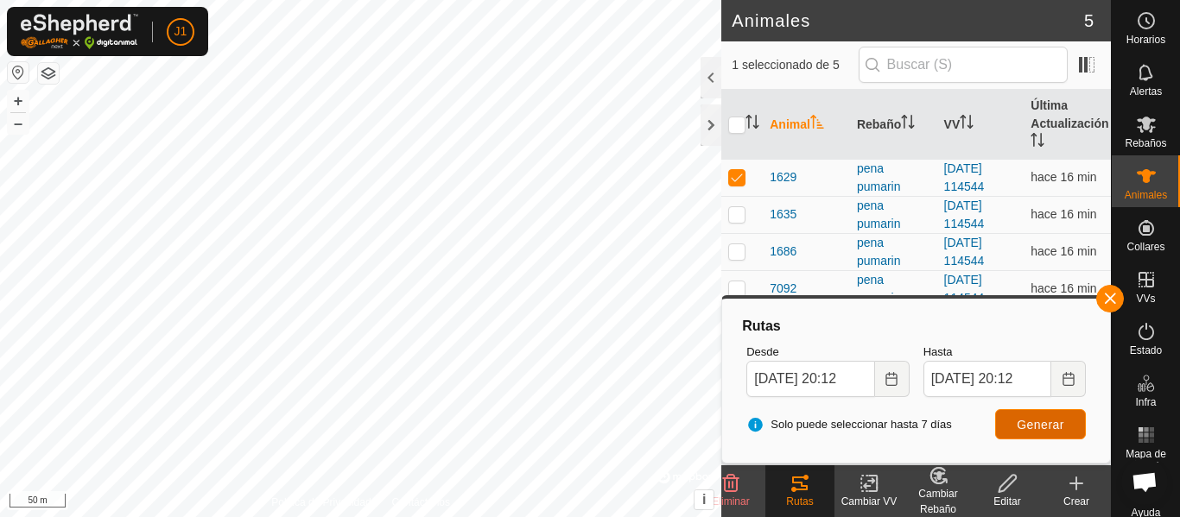
click at [1024, 430] on span "Generar" at bounding box center [1039, 425] width 47 height 14
click at [709, 128] on div at bounding box center [710, 124] width 21 height 41
